Goal: Task Accomplishment & Management: Use online tool/utility

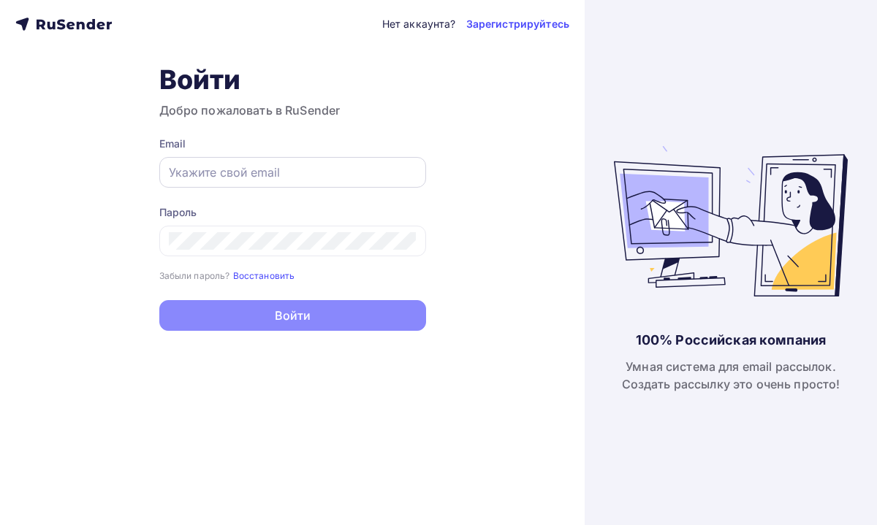
drag, startPoint x: 0, startPoint y: 0, endPoint x: 313, endPoint y: 175, distance: 358.5
click at [313, 175] on input "text" at bounding box center [293, 173] width 248 height 18
paste input "[EMAIL_ADDRESS][DOMAIN_NAME]"
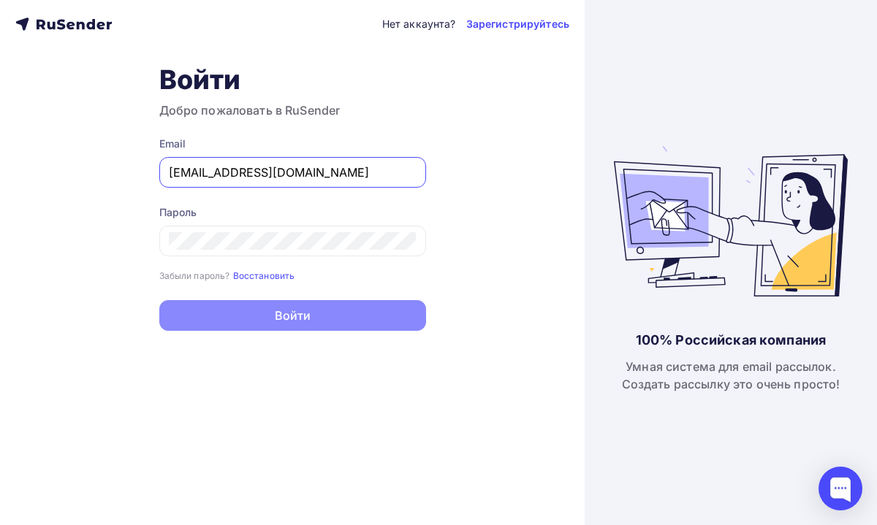
type input "[EMAIL_ADDRESS][DOMAIN_NAME]"
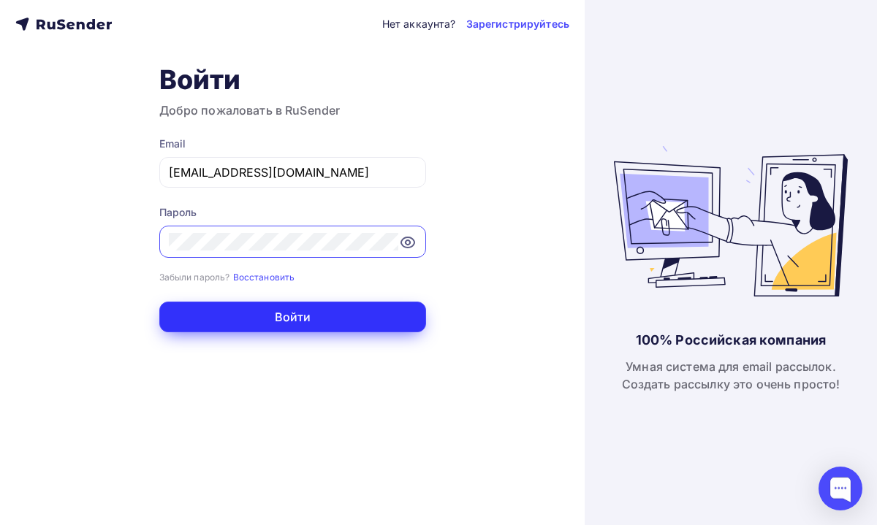
click at [360, 314] on button "Войти" at bounding box center [292, 317] width 267 height 31
click at [313, 316] on button "Войти" at bounding box center [292, 317] width 267 height 31
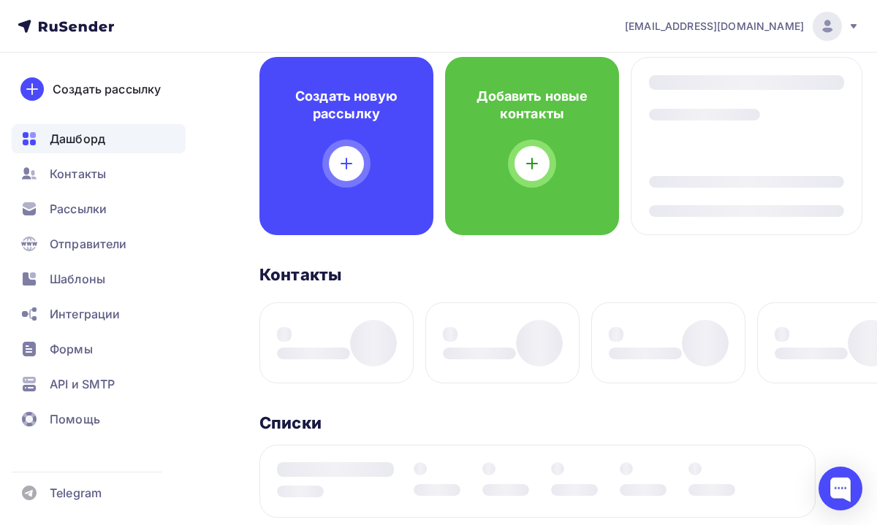
scroll to position [107, 0]
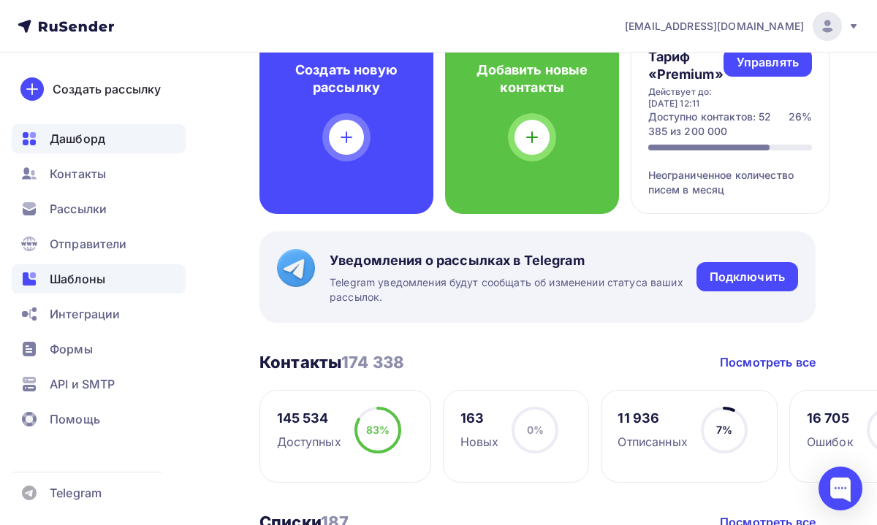
click at [107, 289] on div "Шаблоны" at bounding box center [99, 278] width 174 height 29
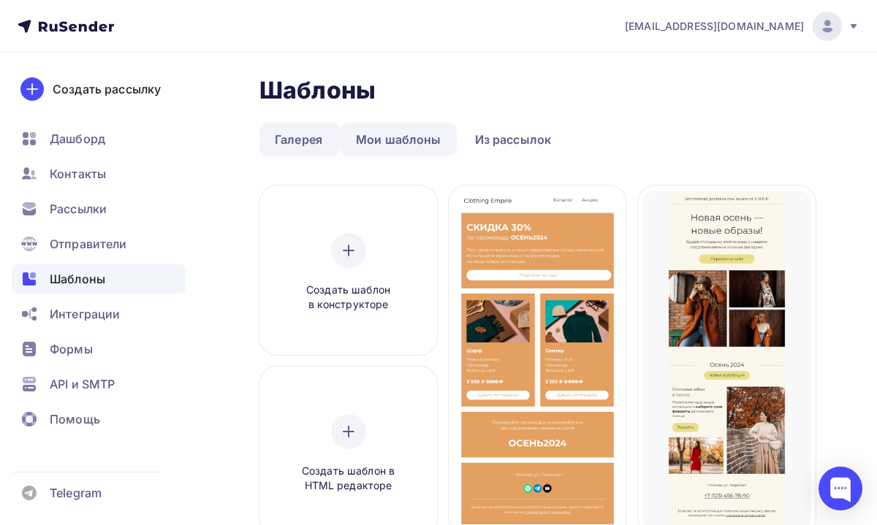
click at [415, 134] on link "Мои шаблоны" at bounding box center [398, 140] width 116 height 34
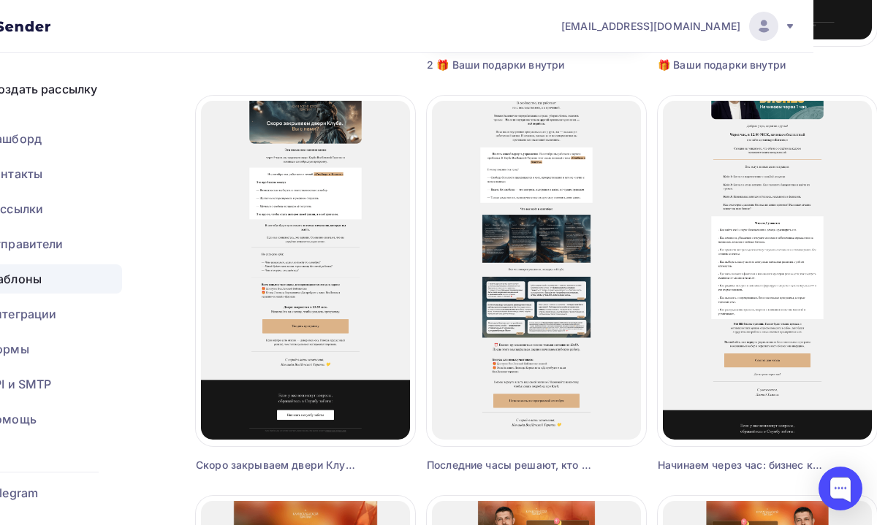
scroll to position [502, 64]
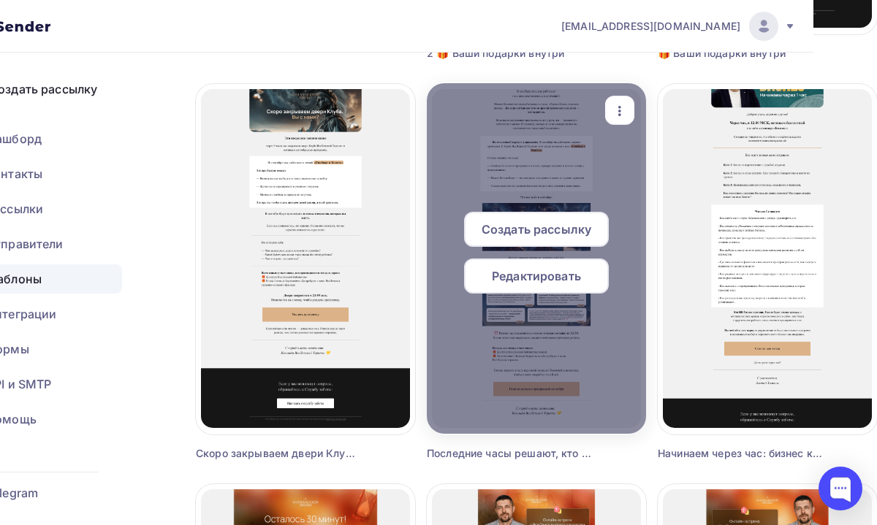
click at [622, 113] on icon "button" at bounding box center [620, 111] width 18 height 18
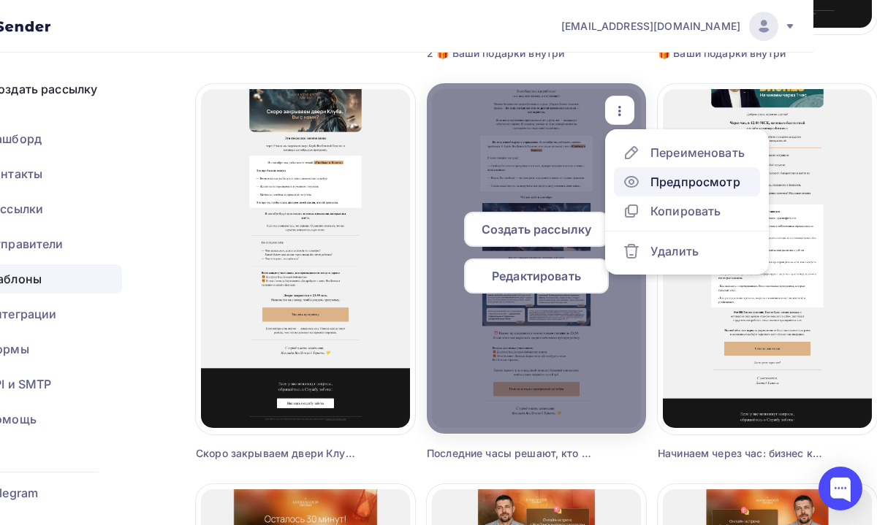
click at [656, 179] on div "Предпросмотр" at bounding box center [695, 182] width 90 height 18
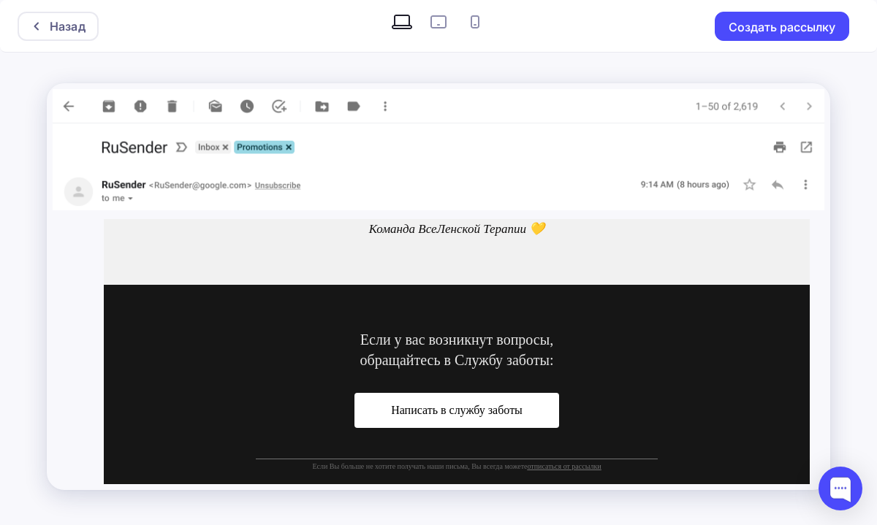
scroll to position [1406, 0]
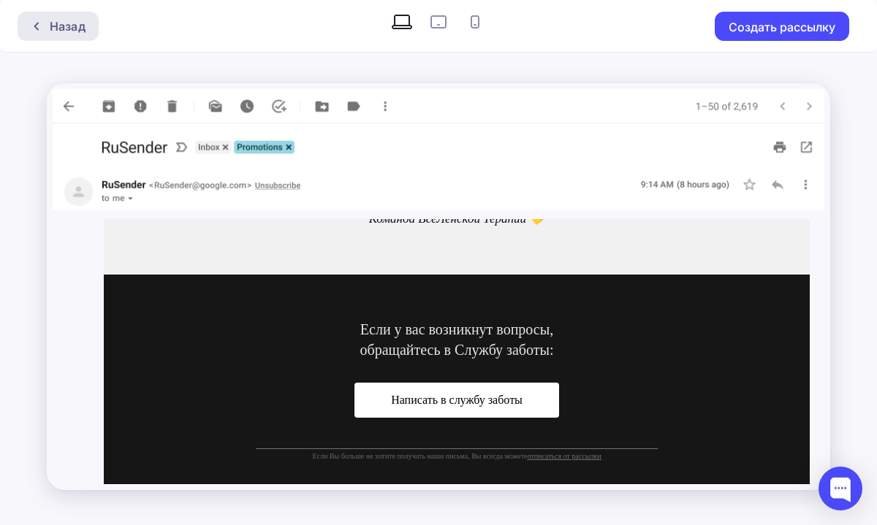
click at [52, 24] on div "Назад" at bounding box center [68, 27] width 36 height 18
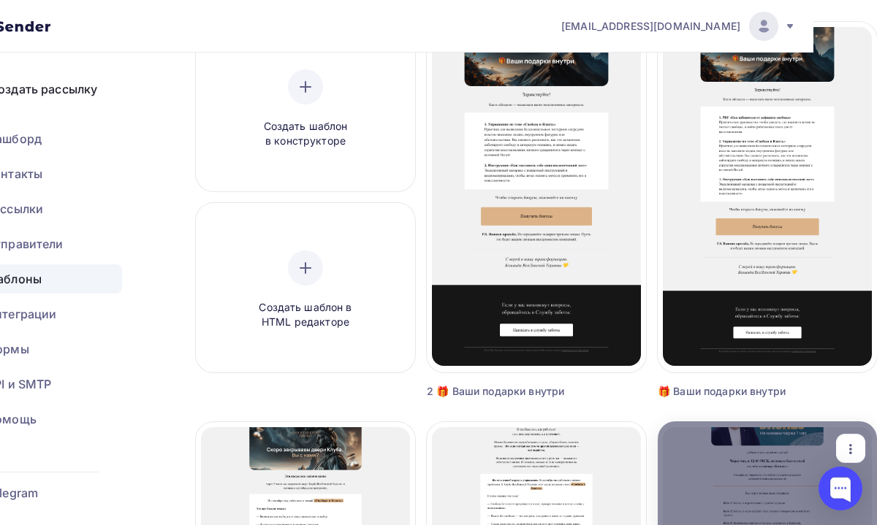
scroll to position [148, 64]
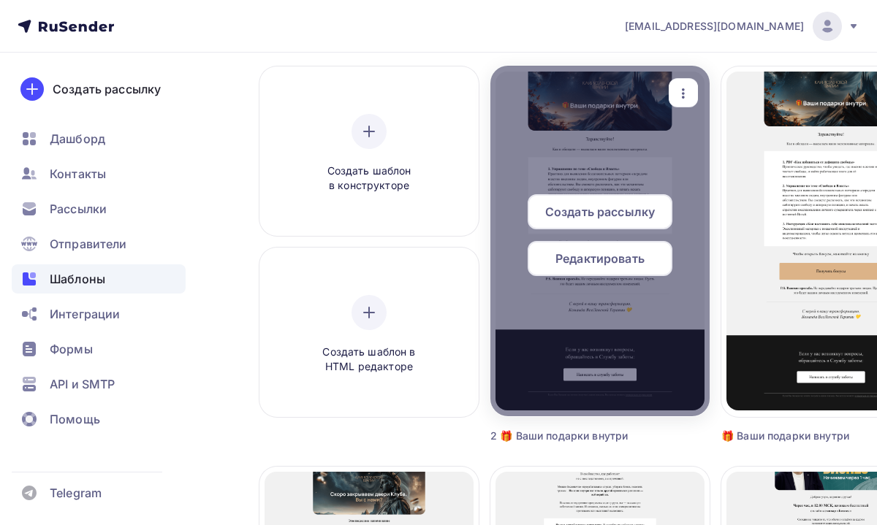
scroll to position [121, 0]
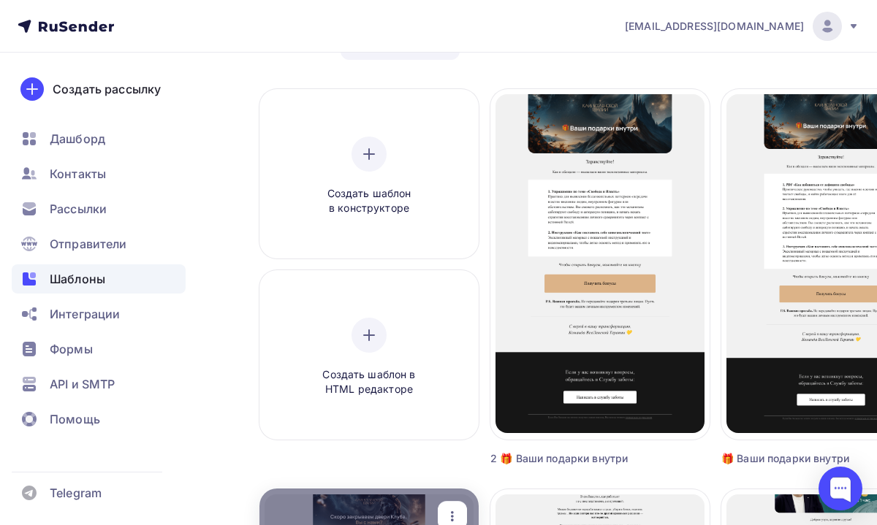
scroll to position [95, 0]
